Goal: Navigation & Orientation: Understand site structure

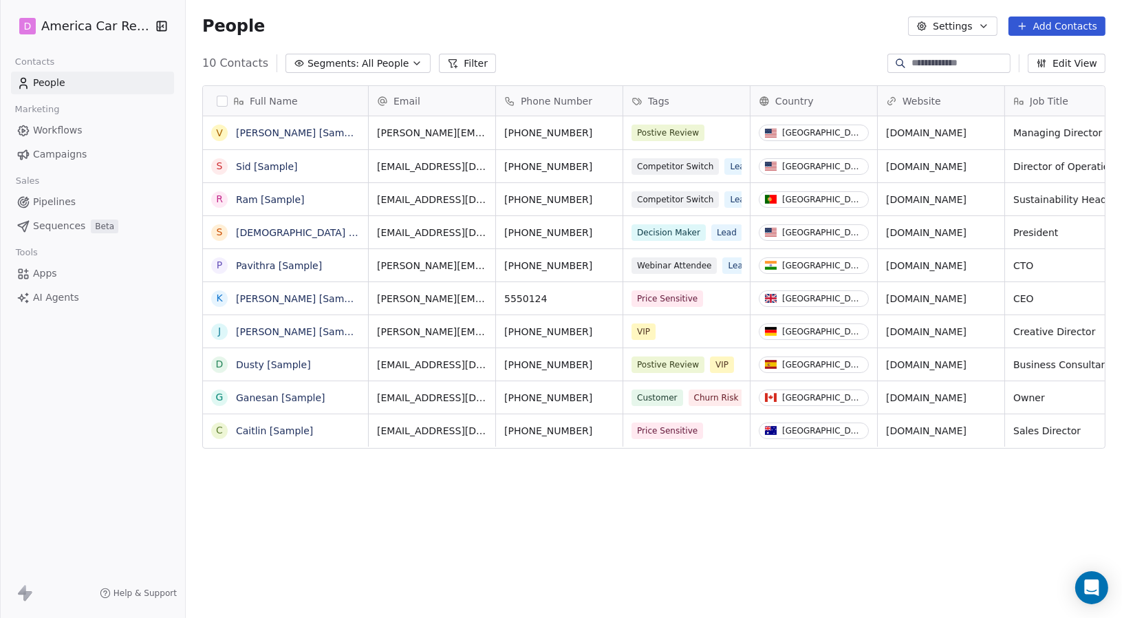
scroll to position [533, 926]
click at [1063, 68] on button "Edit View" at bounding box center [1067, 63] width 78 height 19
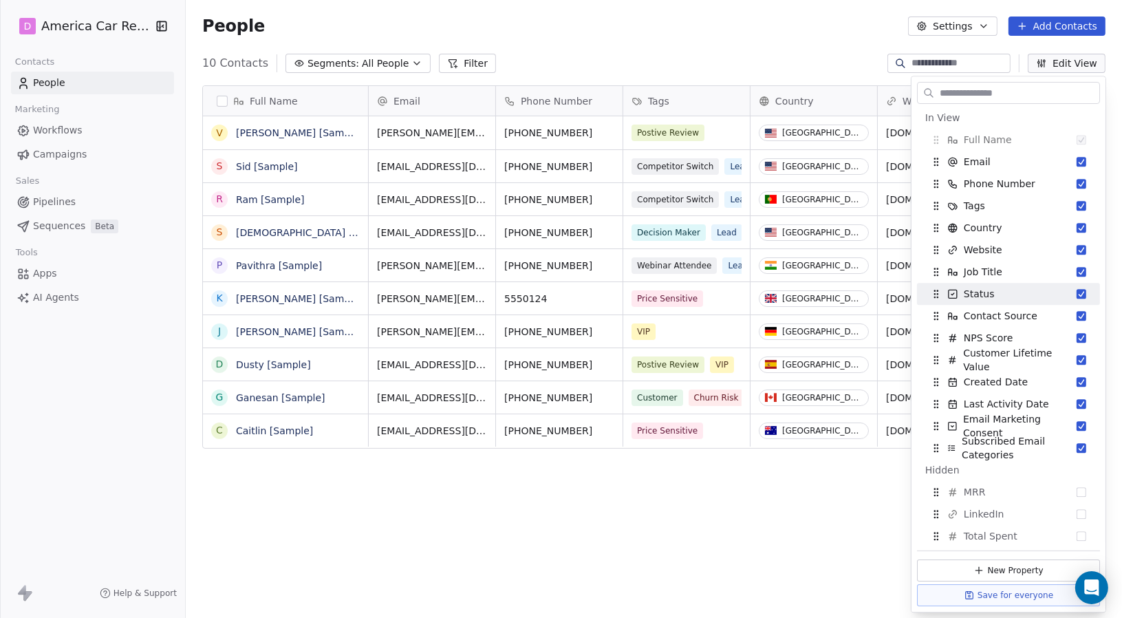
scroll to position [0, 0]
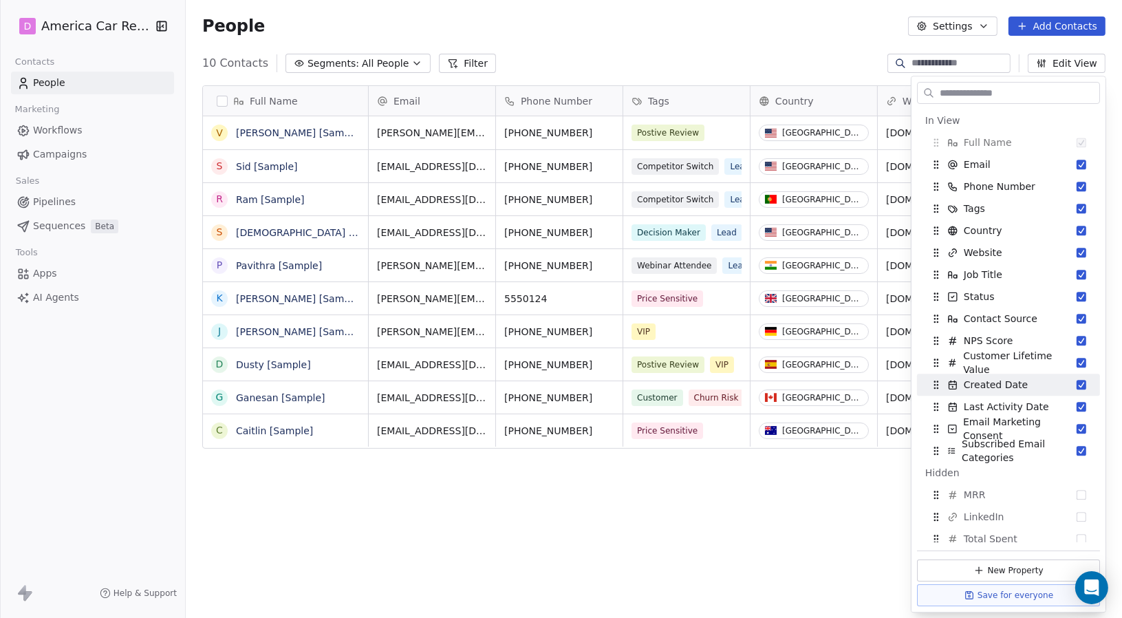
click at [617, 505] on div "Full Name V [PERSON_NAME] [Sample] S [PERSON_NAME] [Sample] R Ram [Sample] S Sw…" at bounding box center [654, 346] width 937 height 544
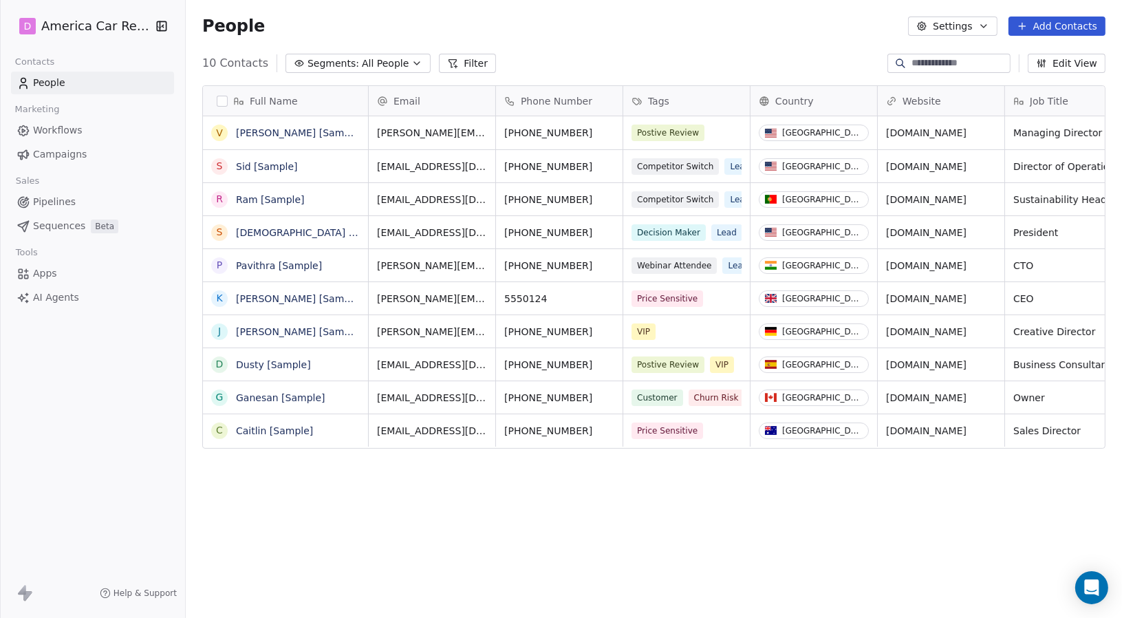
click at [418, 59] on div "10 Contacts Segments: All People Filter" at bounding box center [349, 63] width 294 height 19
click at [412, 60] on icon "button" at bounding box center [417, 63] width 11 height 11
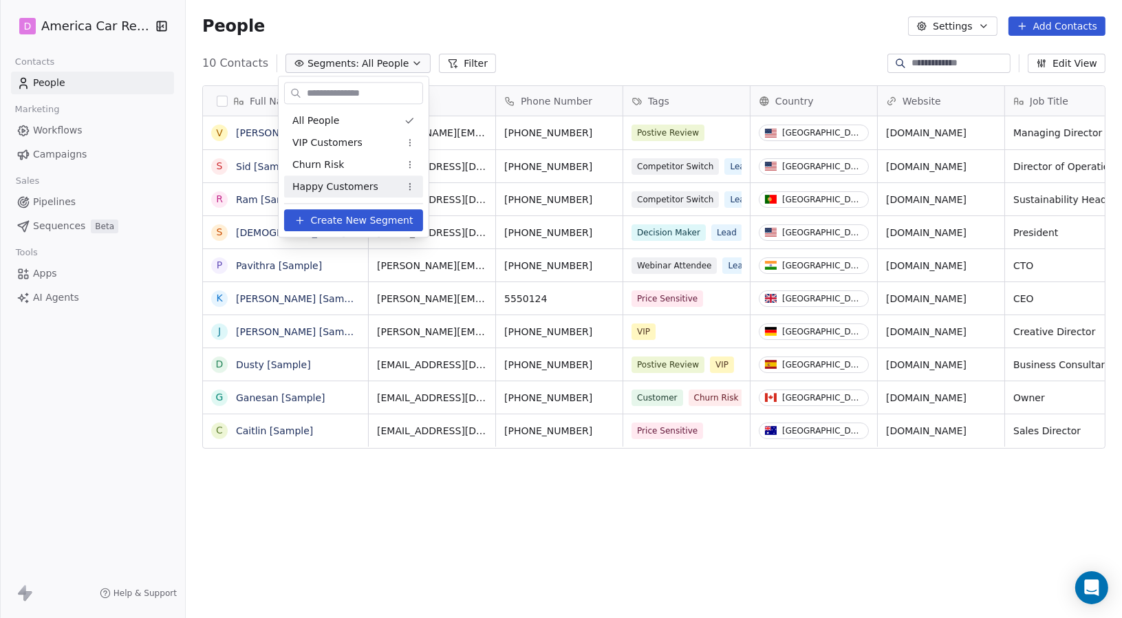
click at [363, 191] on span "Happy Customers" at bounding box center [335, 187] width 86 height 14
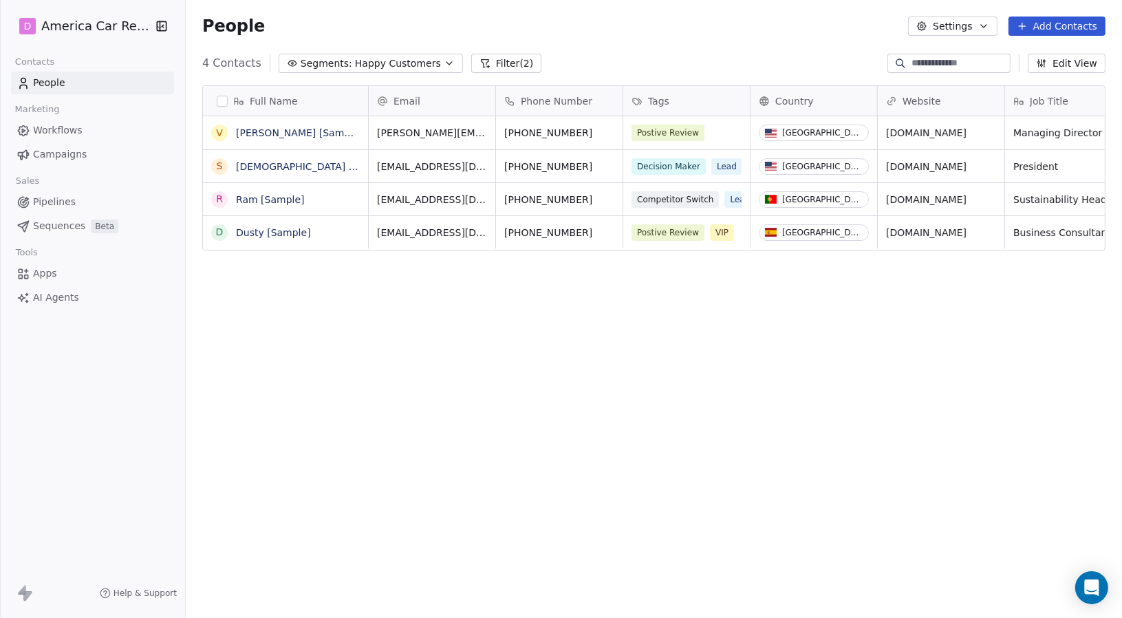
scroll to position [533, 926]
click at [75, 134] on span "Workflows" at bounding box center [58, 130] width 50 height 14
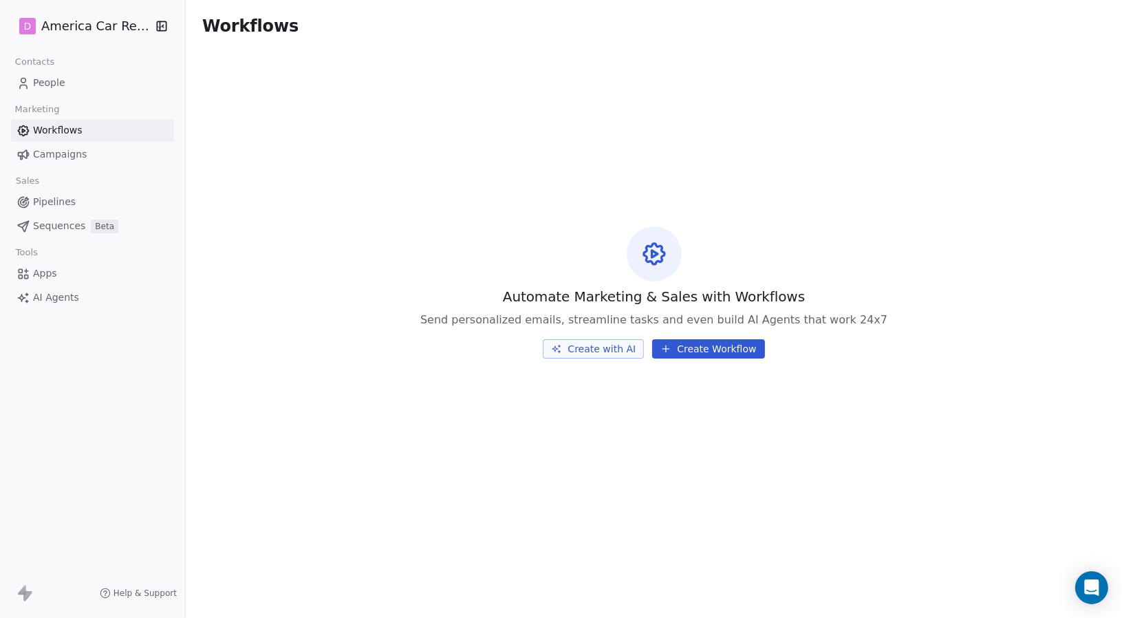
click at [72, 153] on span "Campaigns" at bounding box center [60, 154] width 54 height 14
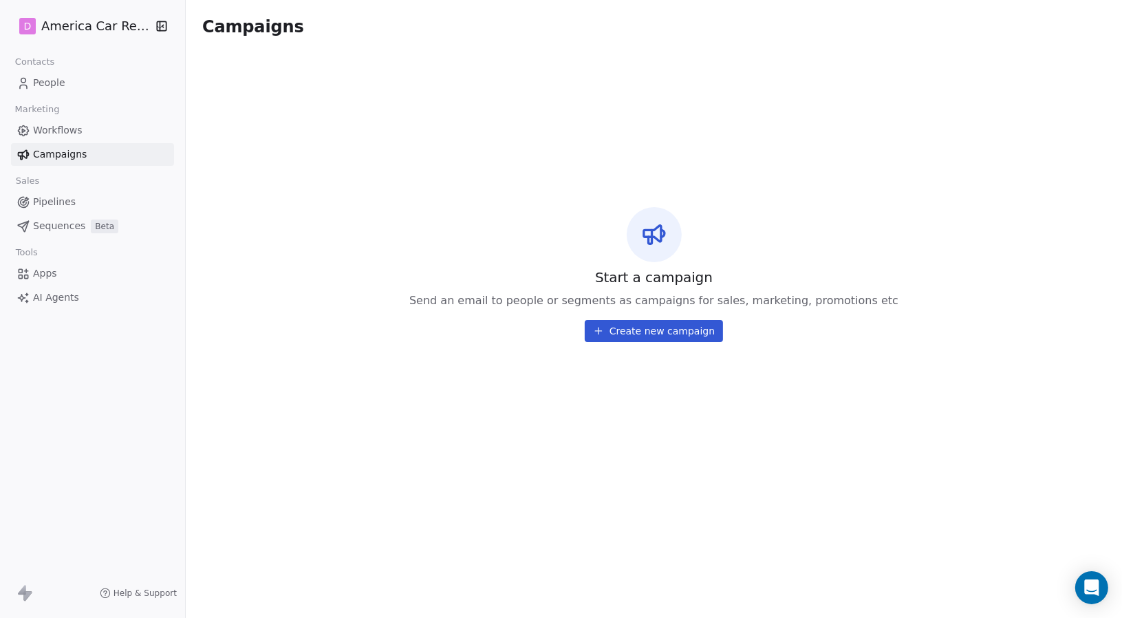
click at [63, 205] on span "Pipelines" at bounding box center [54, 202] width 43 height 14
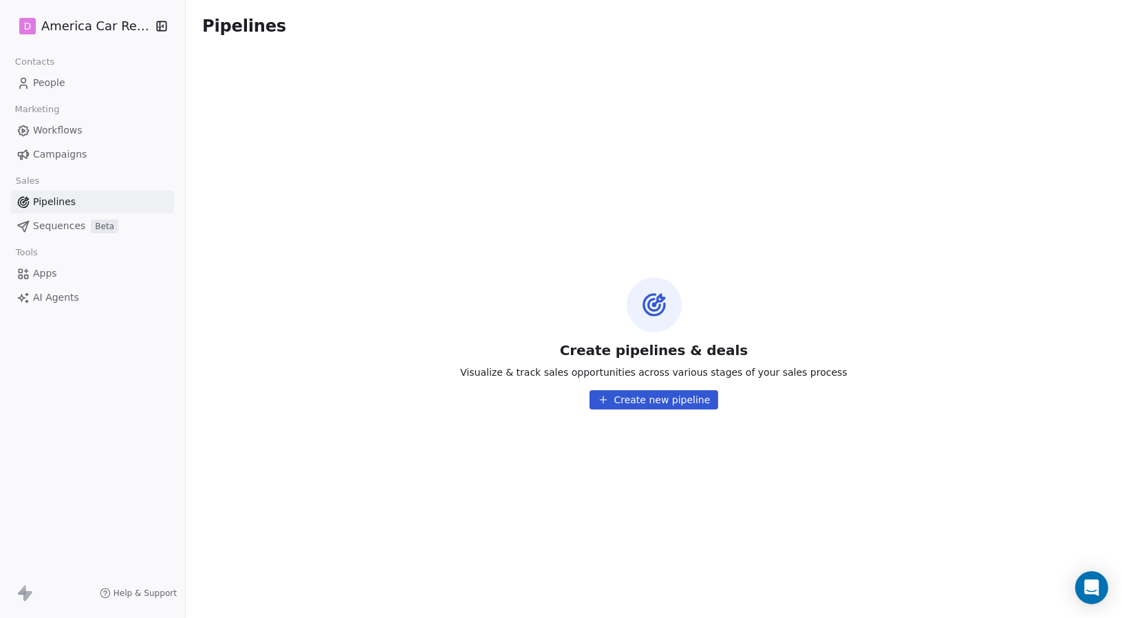
click at [43, 271] on span "Apps" at bounding box center [45, 273] width 24 height 14
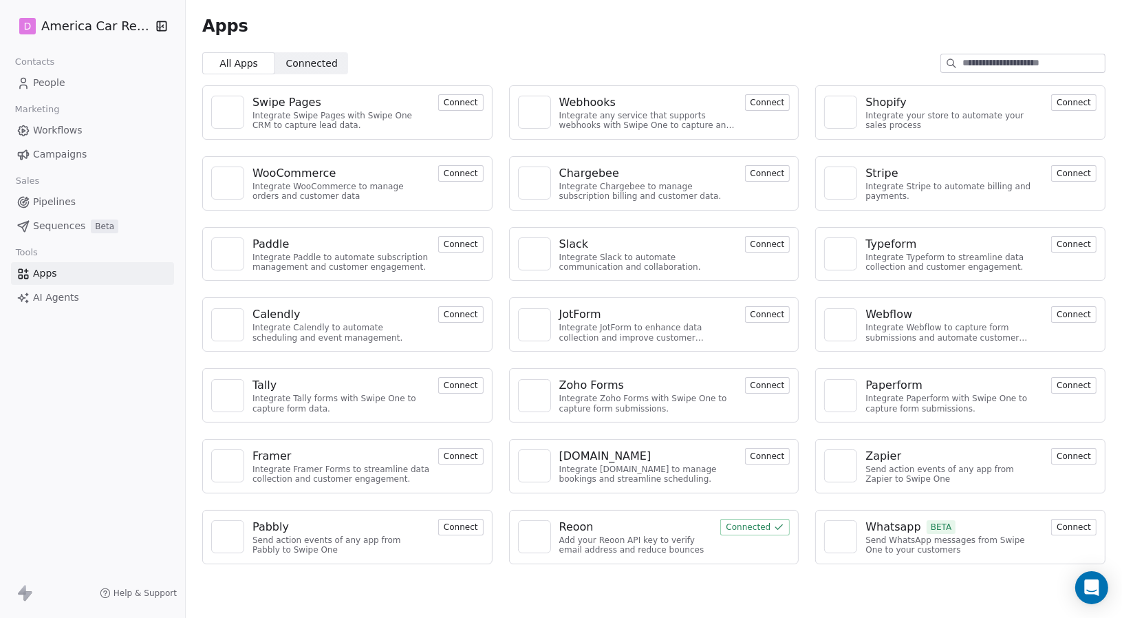
click at [41, 293] on span "AI Agents" at bounding box center [56, 297] width 46 height 14
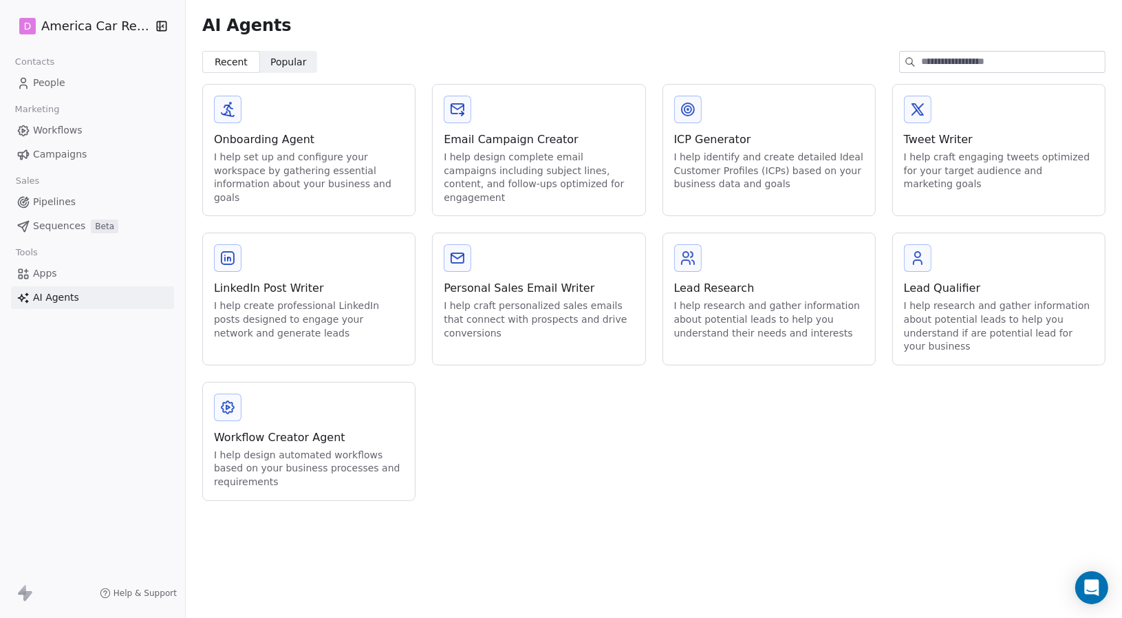
click at [352, 452] on div "I help design automated workflows based on your business processes and requirem…" at bounding box center [309, 469] width 190 height 41
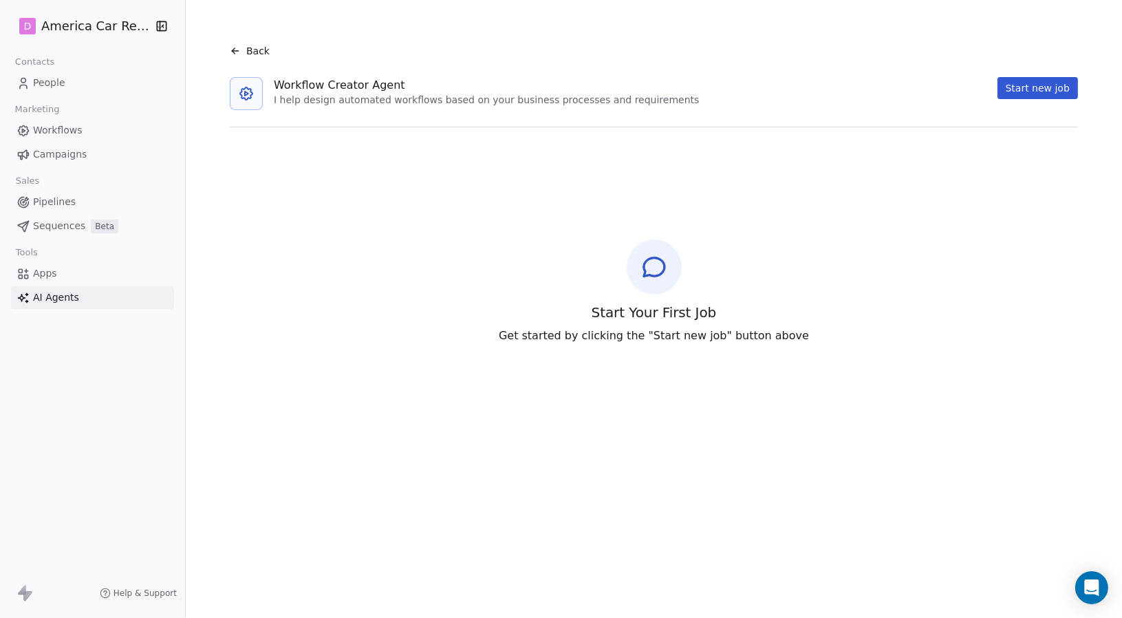
click at [41, 266] on span "Apps" at bounding box center [45, 273] width 24 height 14
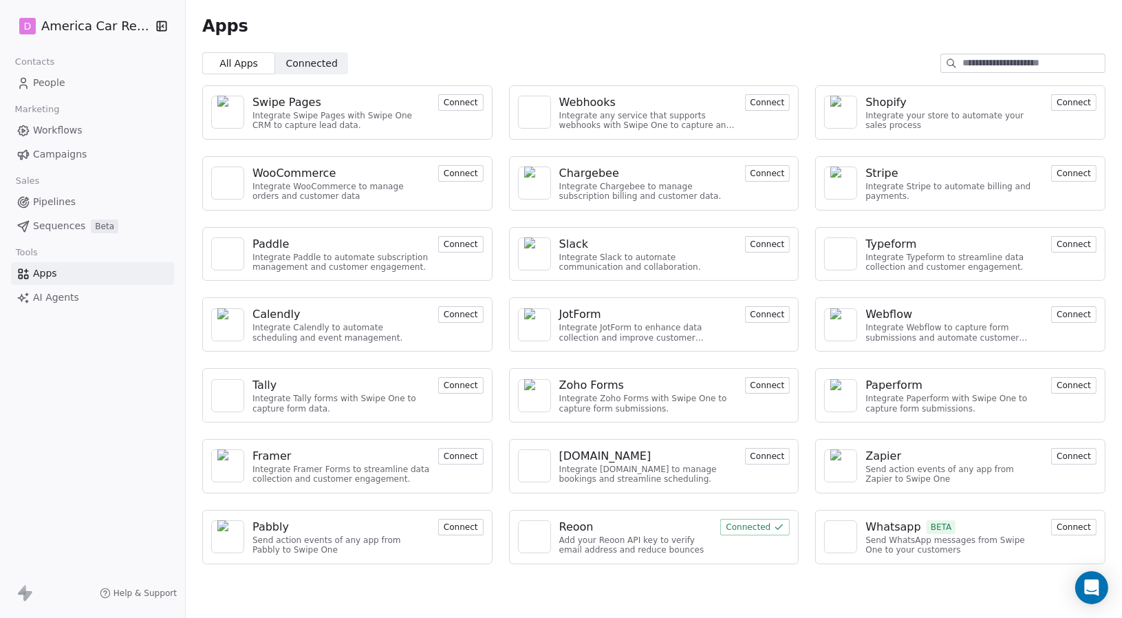
click at [66, 80] on link "People" at bounding box center [92, 83] width 163 height 23
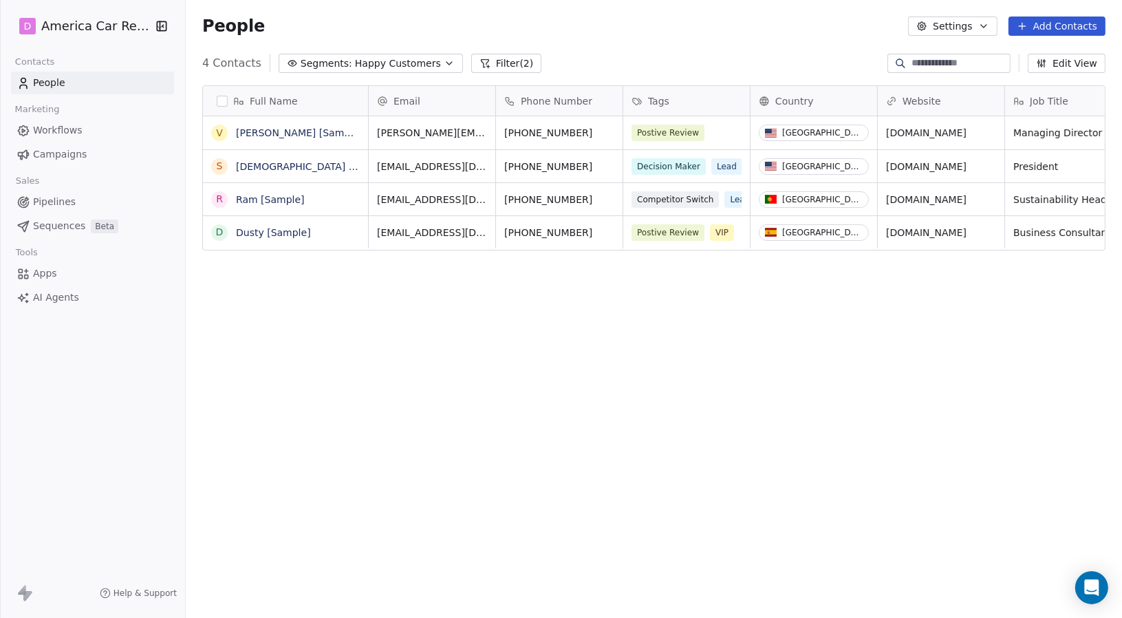
scroll to position [533, 926]
drag, startPoint x: 623, startPoint y: 98, endPoint x: 603, endPoint y: 93, distance: 20.5
click at [603, 93] on div "Full Name V [PERSON_NAME] [Sample] [PERSON_NAME] [Sample] S [PERSON_NAME] [Samp…" at bounding box center [654, 168] width 902 height 165
click at [674, 402] on div "Full Name V [PERSON_NAME] [Sample] [PERSON_NAME] [Sample] S [PERSON_NAME] [Samp…" at bounding box center [654, 346] width 937 height 544
